Goal: Transaction & Acquisition: Purchase product/service

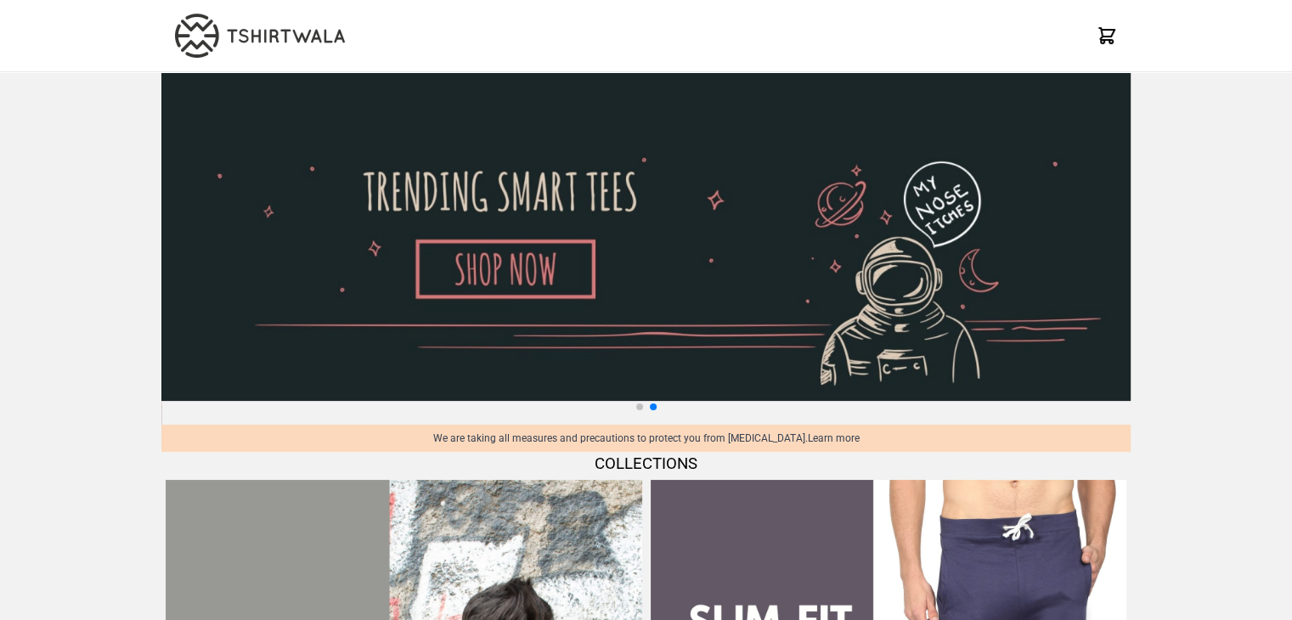
click at [263, 192] on img at bounding box center [645, 236] width 969 height 329
select select "*********"
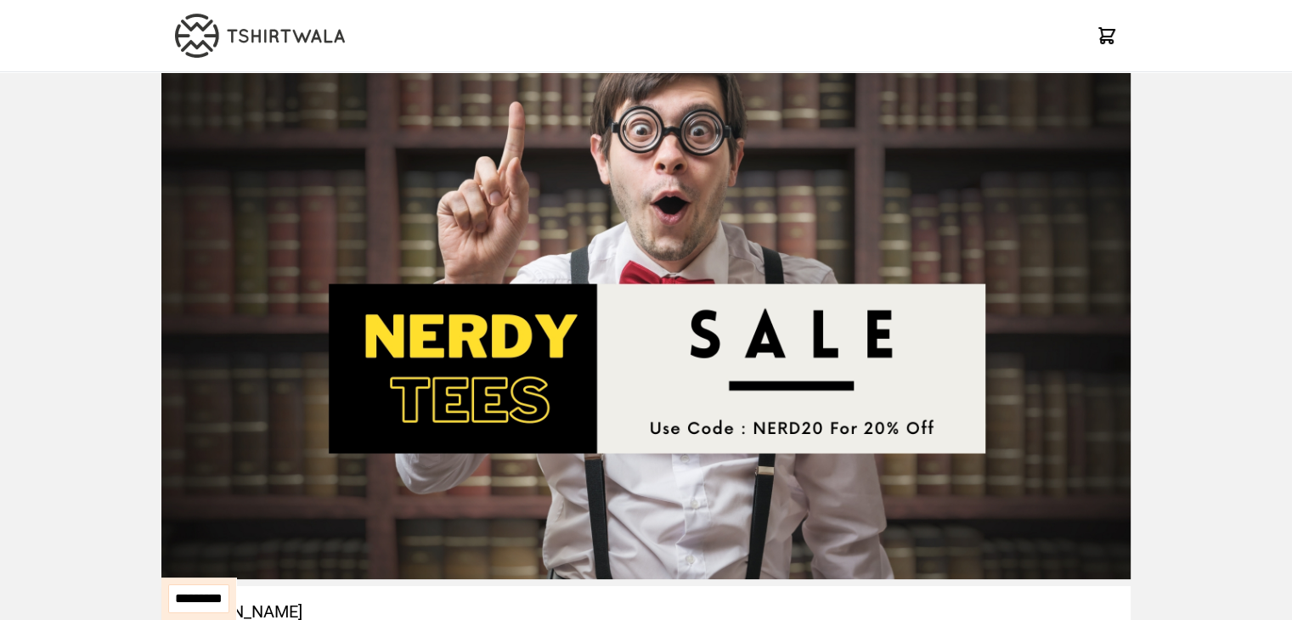
click at [710, 297] on img at bounding box center [645, 325] width 969 height 507
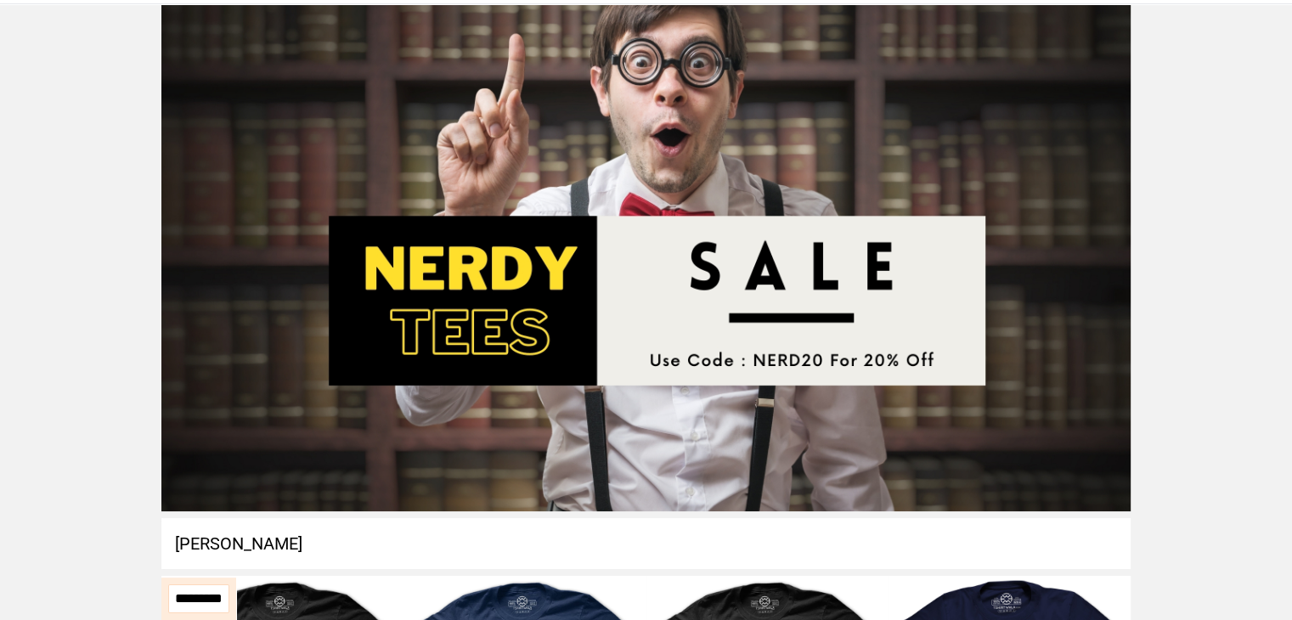
click at [710, 297] on img at bounding box center [645, 257] width 969 height 507
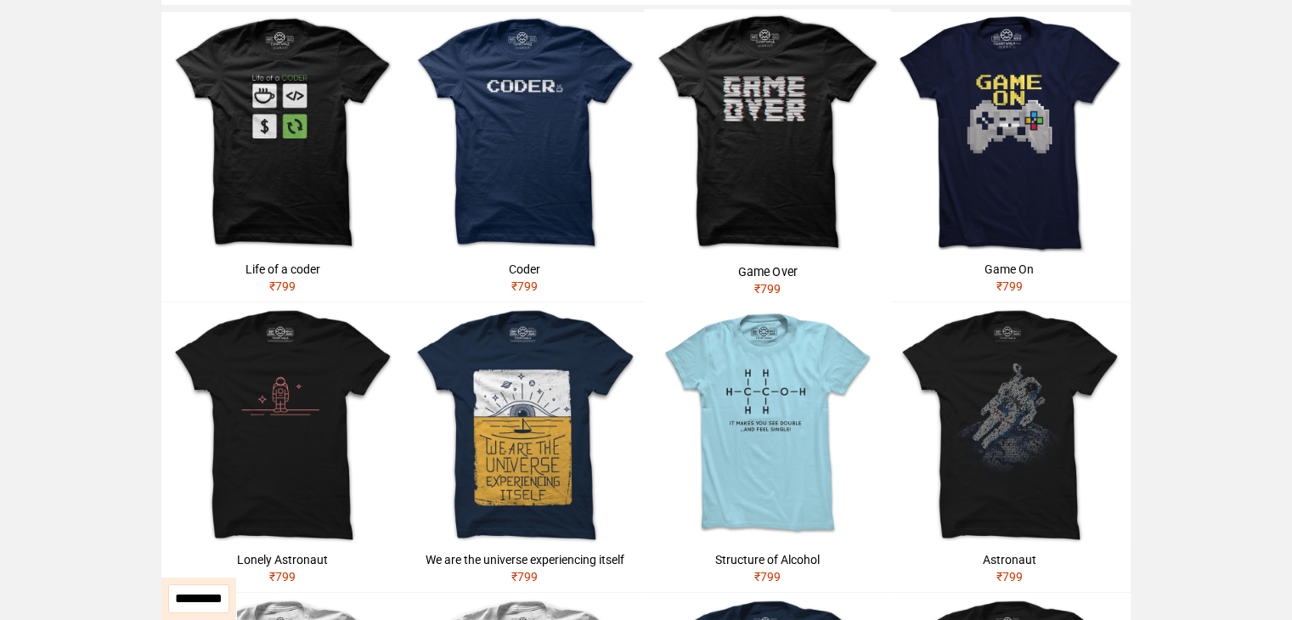
scroll to position [634, 0]
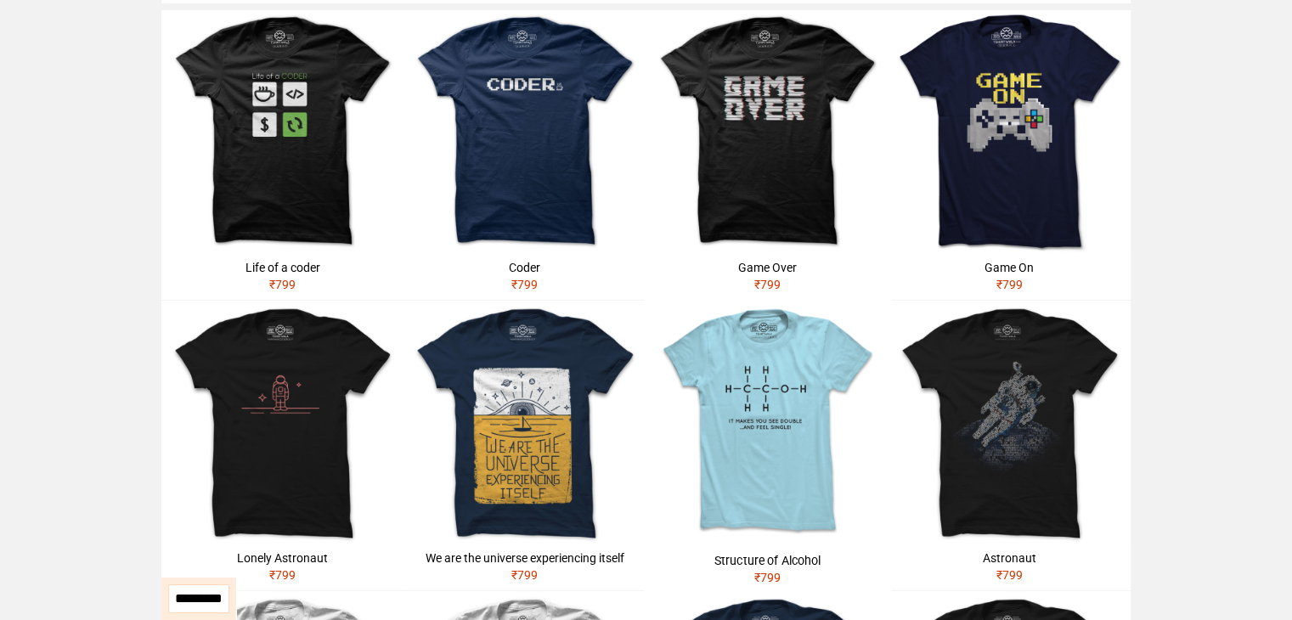
click at [754, 336] on img at bounding box center [767, 421] width 247 height 247
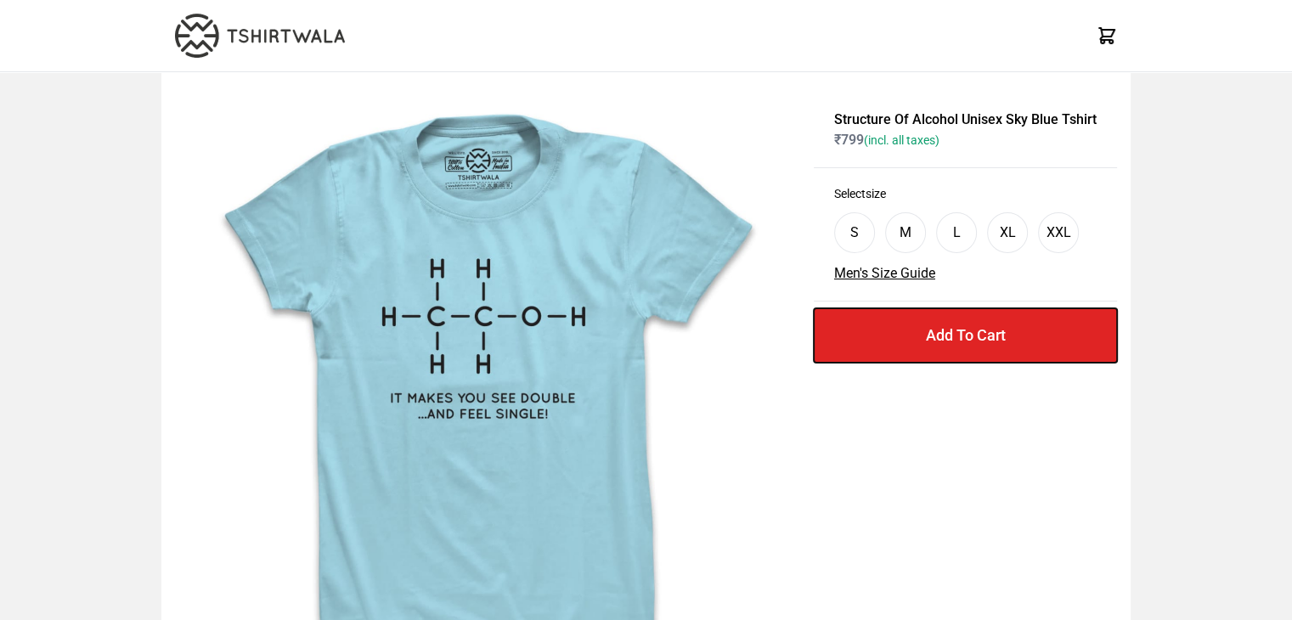
click at [918, 313] on button "Add To Cart" at bounding box center [965, 335] width 303 height 54
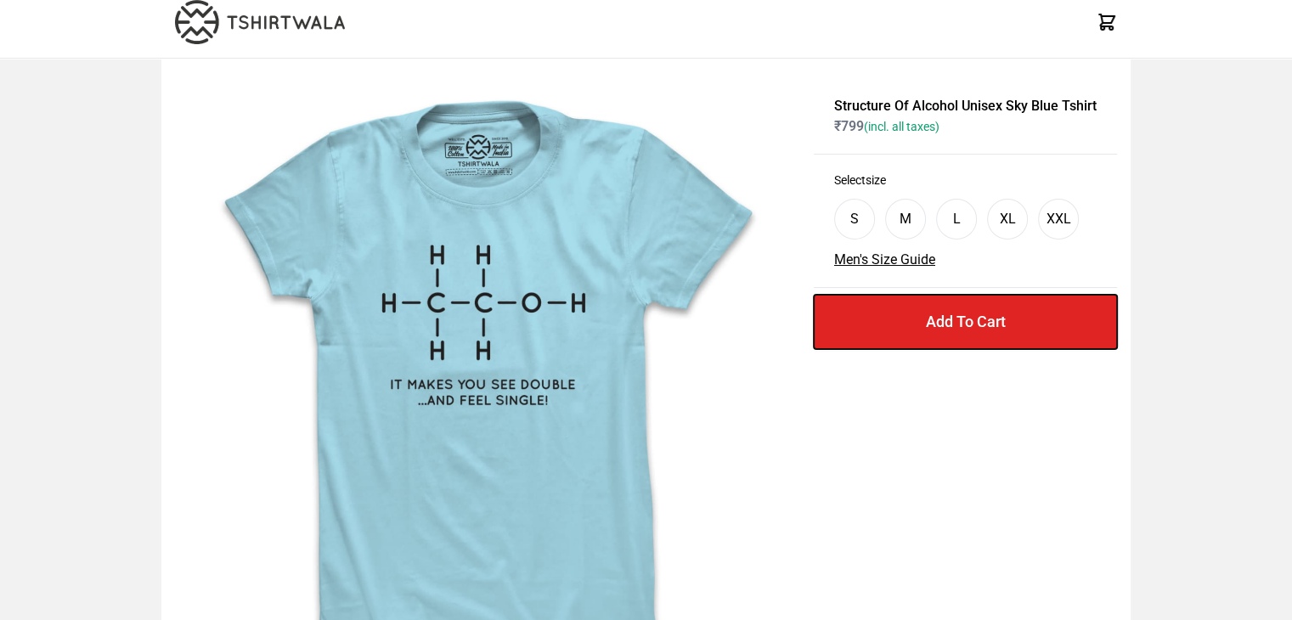
scroll to position [13, 0]
click at [918, 313] on button "Add To Cart" at bounding box center [965, 323] width 303 height 54
